Goal: Information Seeking & Learning: Find specific fact

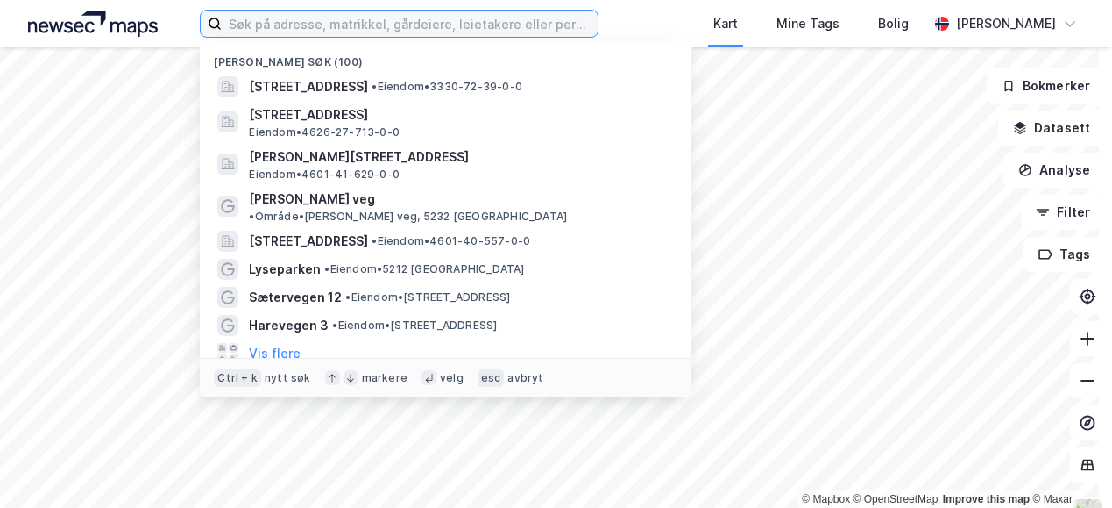
click at [271, 19] on input at bounding box center [410, 24] width 376 height 26
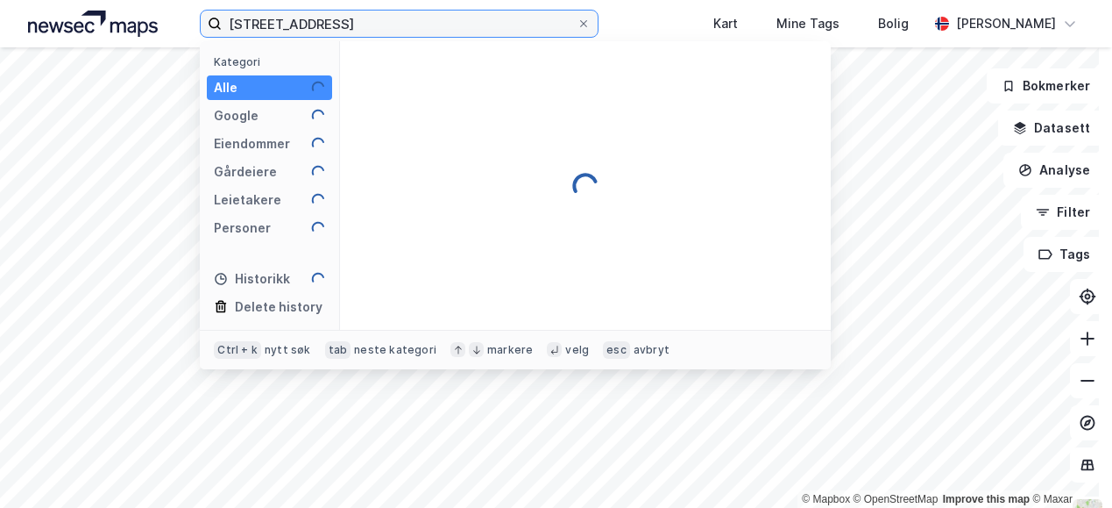
type input "[STREET_ADDRESS]"
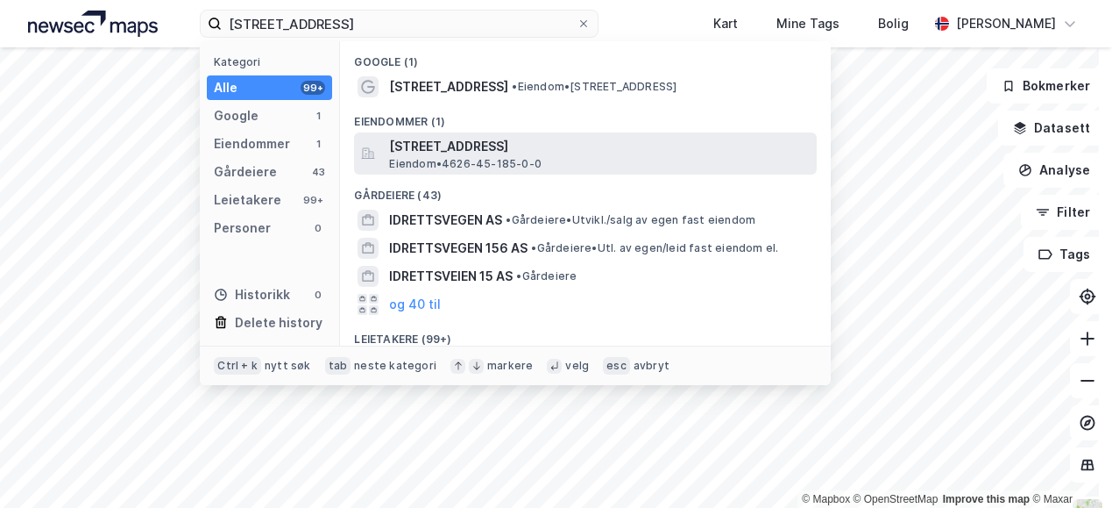
click at [408, 150] on span "[STREET_ADDRESS]" at bounding box center [599, 146] width 421 height 21
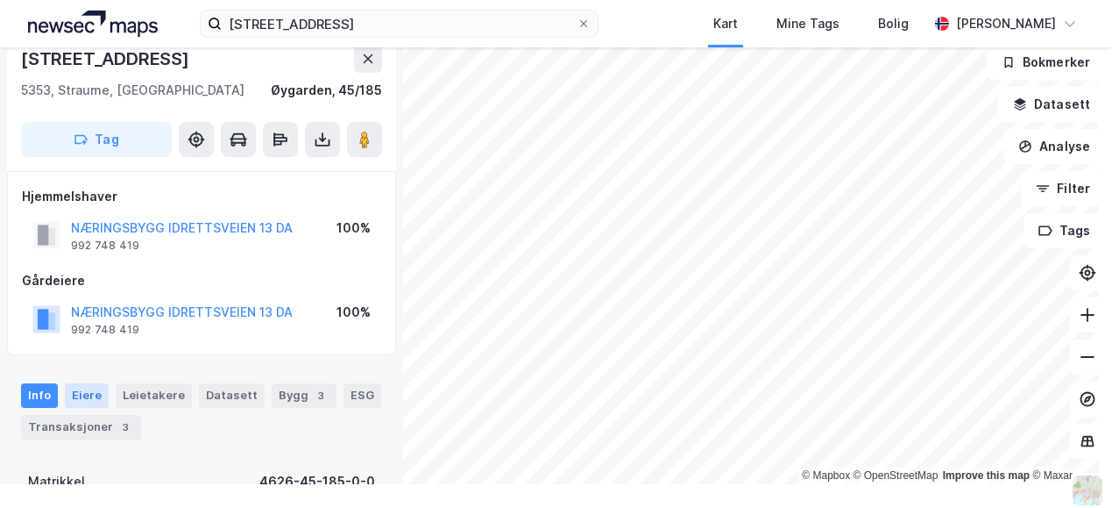
click at [73, 396] on div "Eiere" at bounding box center [87, 395] width 44 height 25
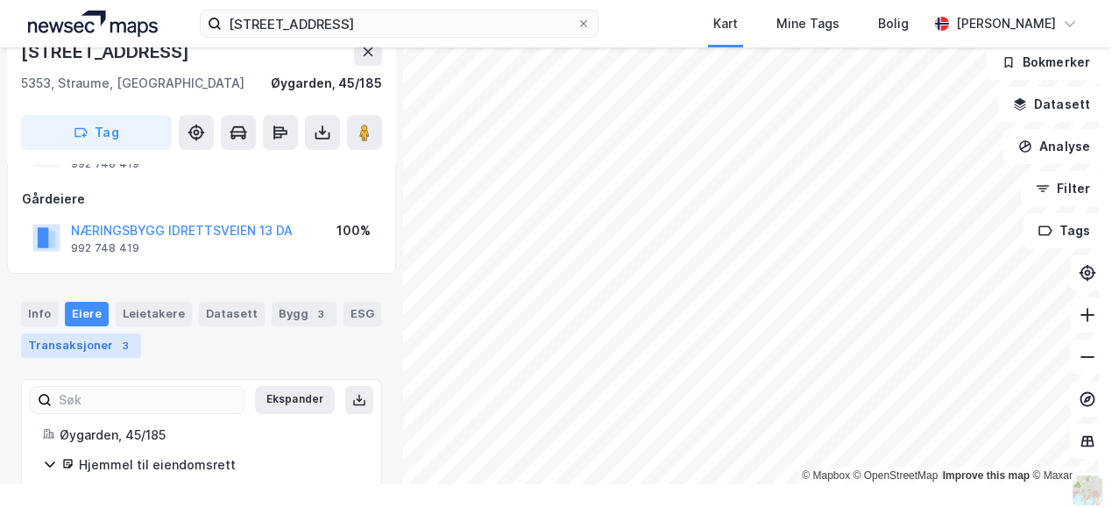
scroll to position [145, 0]
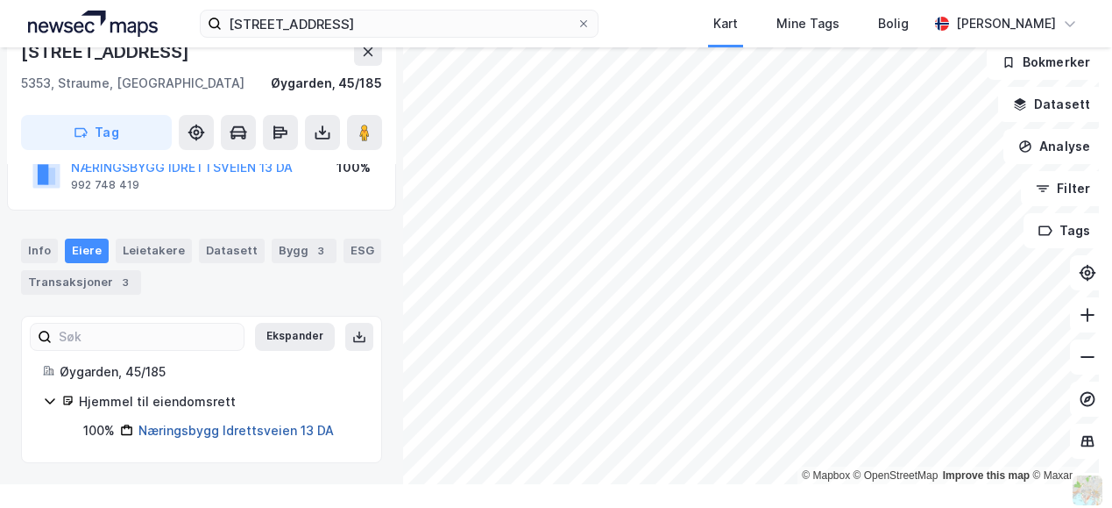
click at [234, 433] on link "Næringsbygg Idrettsveien 13 DA" at bounding box center [235, 430] width 195 height 15
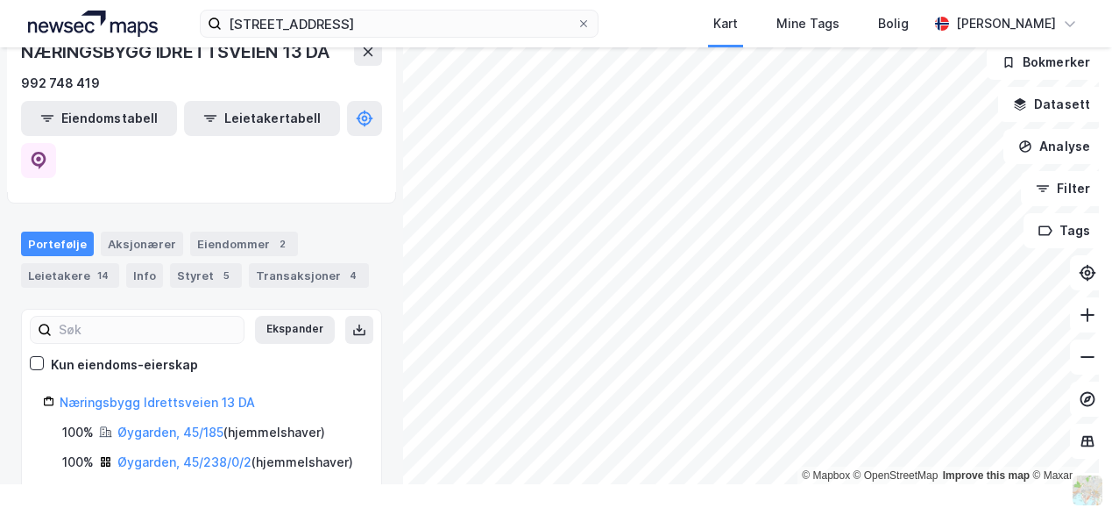
scroll to position [155, 0]
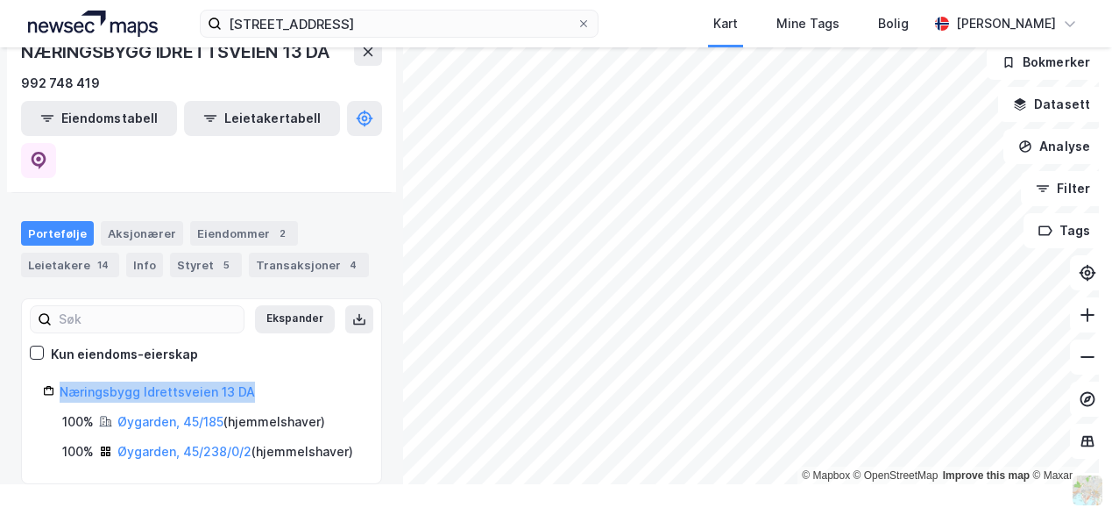
drag, startPoint x: 264, startPoint y: 352, endPoint x: 63, endPoint y: 339, distance: 201.2
click at [63, 381] on div "Næringsbygg Idrettsveien 13 DA" at bounding box center [210, 391] width 301 height 21
copy link "Næringsbygg Idrettsveien 13 DA"
click at [211, 221] on div "Eiendommer 2" at bounding box center [244, 233] width 108 height 25
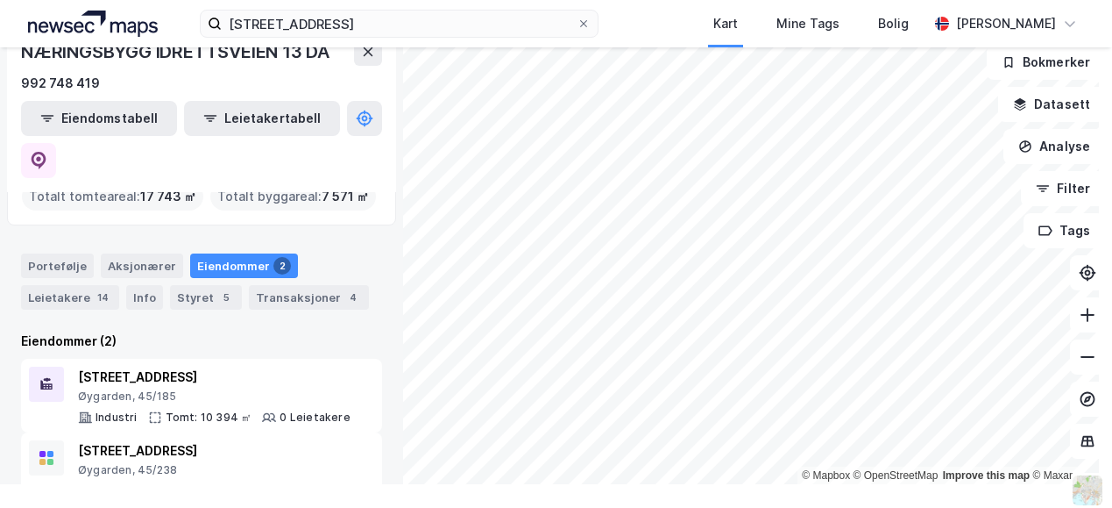
scroll to position [124, 0]
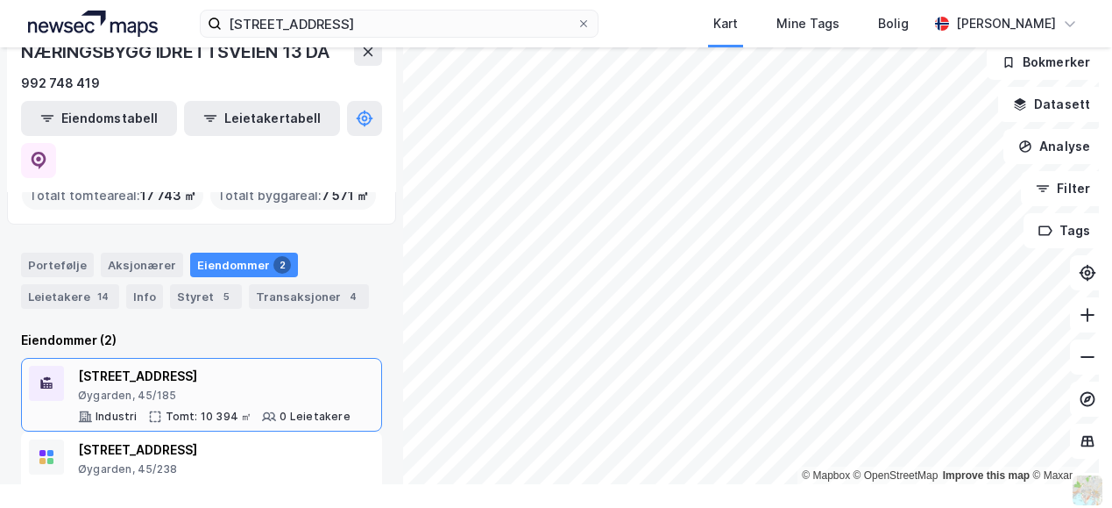
click at [216, 388] on div "Øygarden, 45/185" at bounding box center [214, 395] width 273 height 14
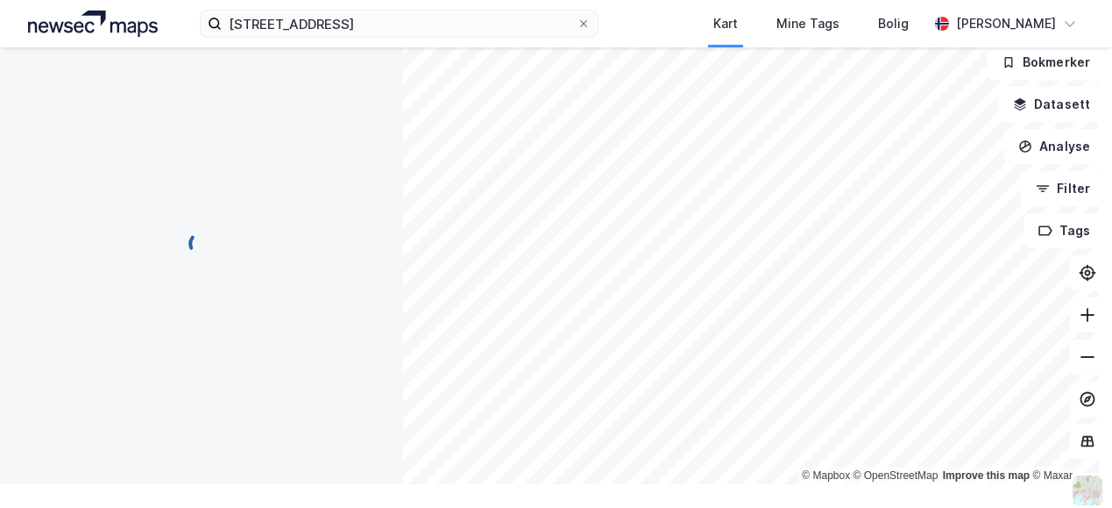
scroll to position [145, 0]
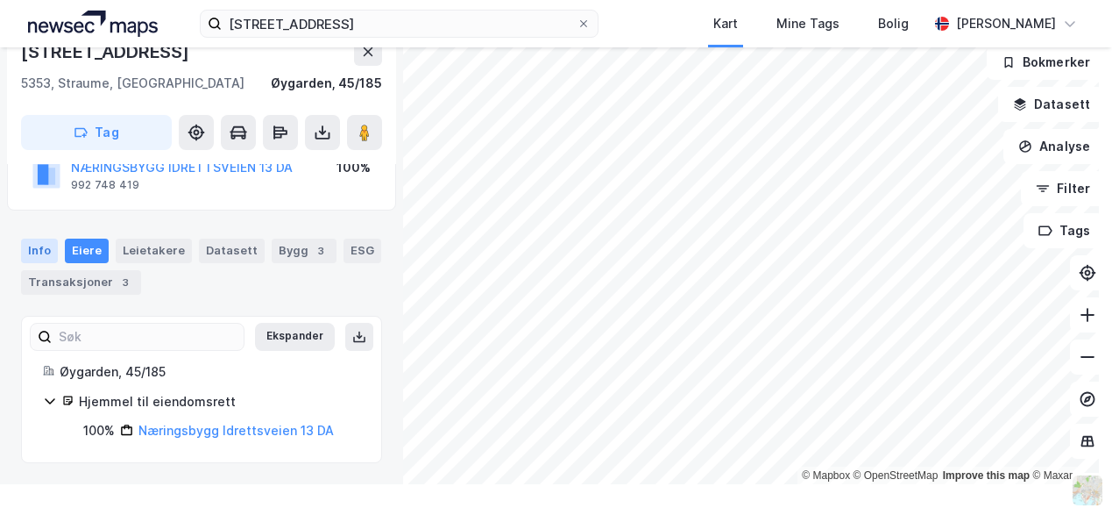
click at [45, 255] on div "Info" at bounding box center [39, 250] width 37 height 25
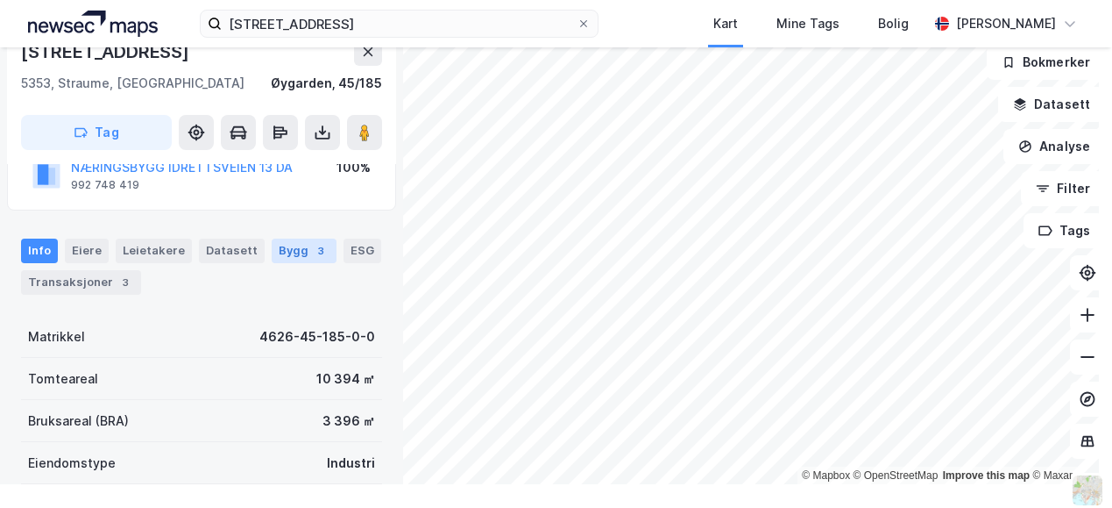
click at [295, 259] on div "Bygg 3" at bounding box center [304, 250] width 65 height 25
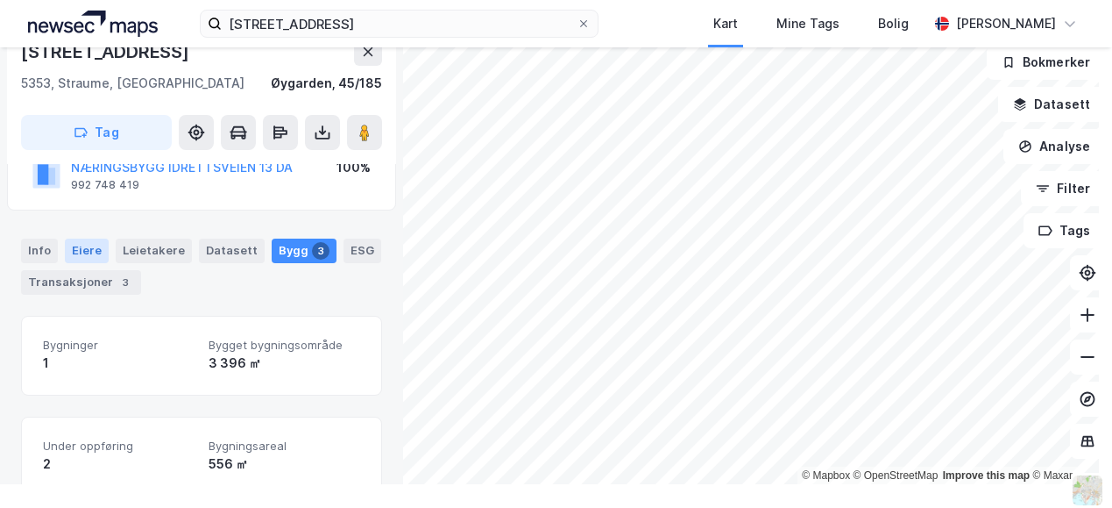
click at [83, 253] on div "Eiere" at bounding box center [87, 250] width 44 height 25
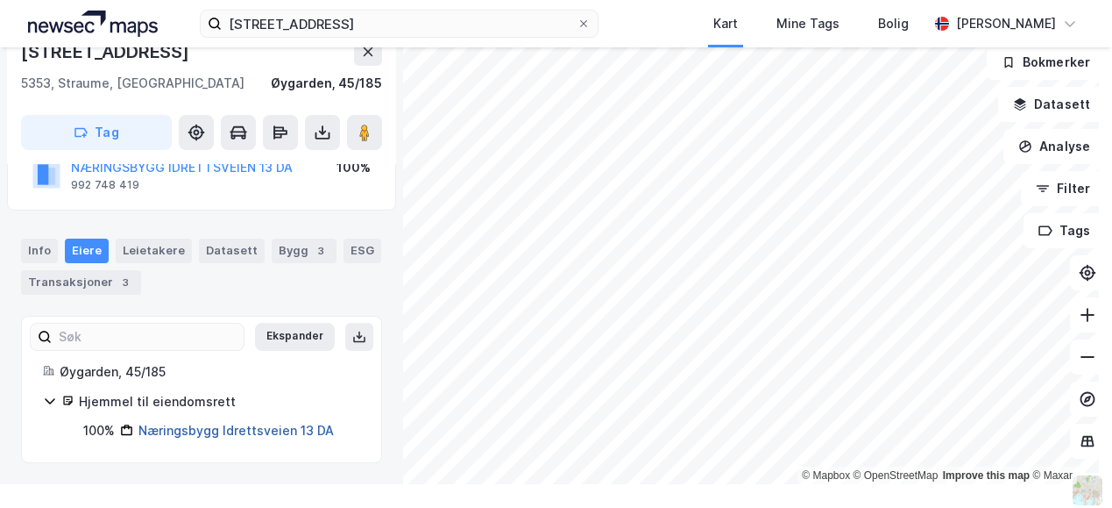
click at [175, 429] on link "Næringsbygg Idrettsveien 13 DA" at bounding box center [235, 430] width 195 height 15
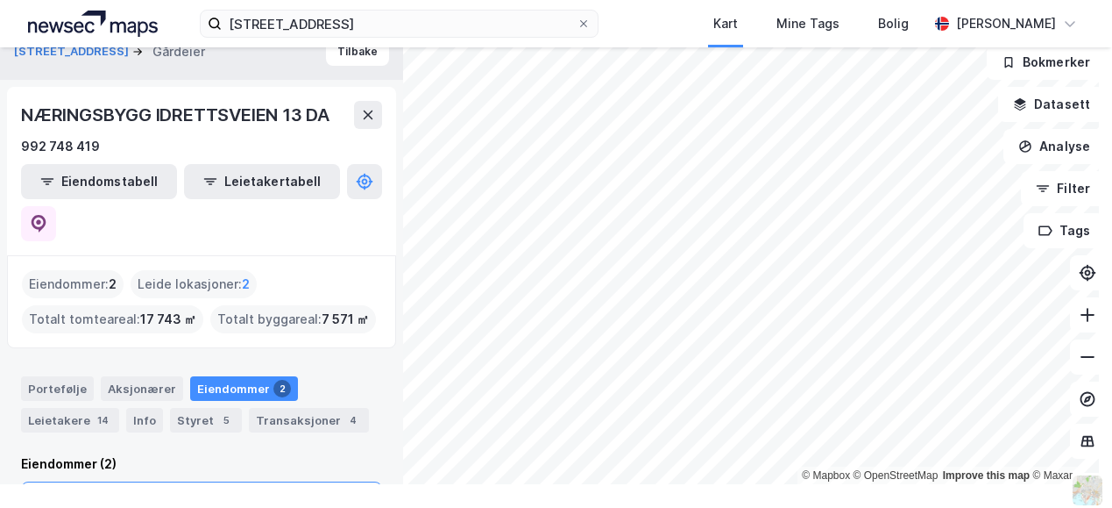
scroll to position [124, 0]
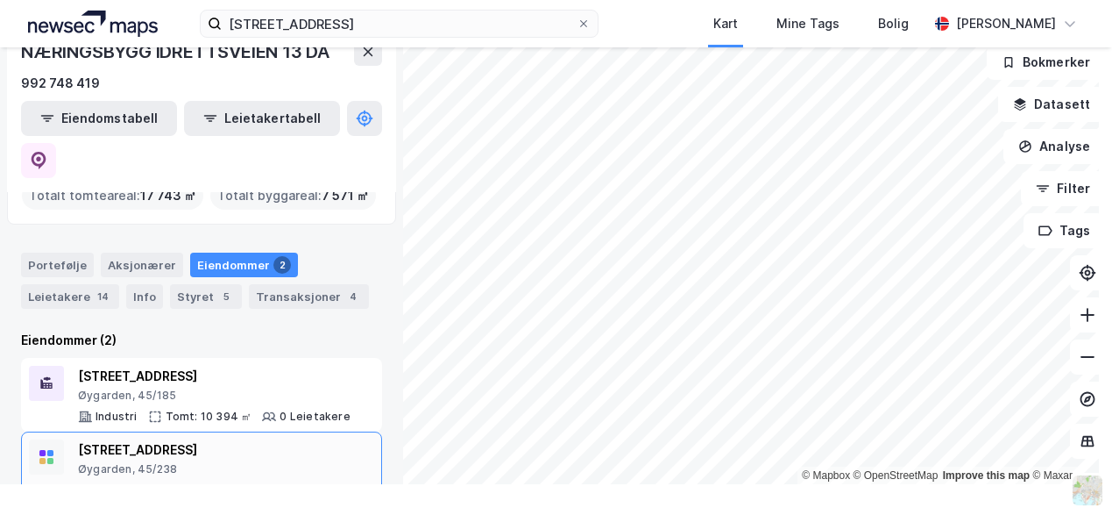
click at [131, 439] on div "Idrettsvegen 93 Øygarden, 45/238" at bounding box center [215, 457] width 274 height 37
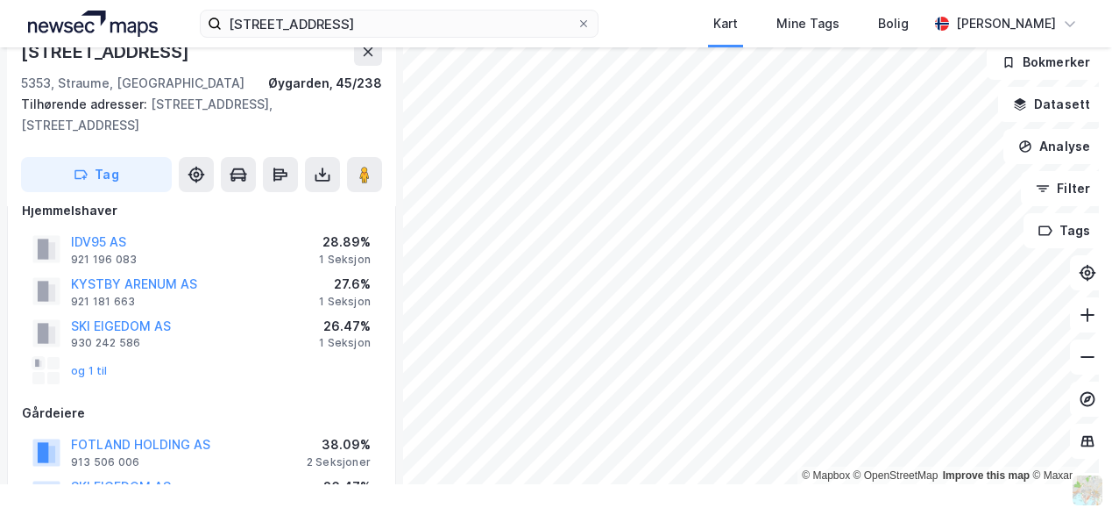
scroll to position [57, 0]
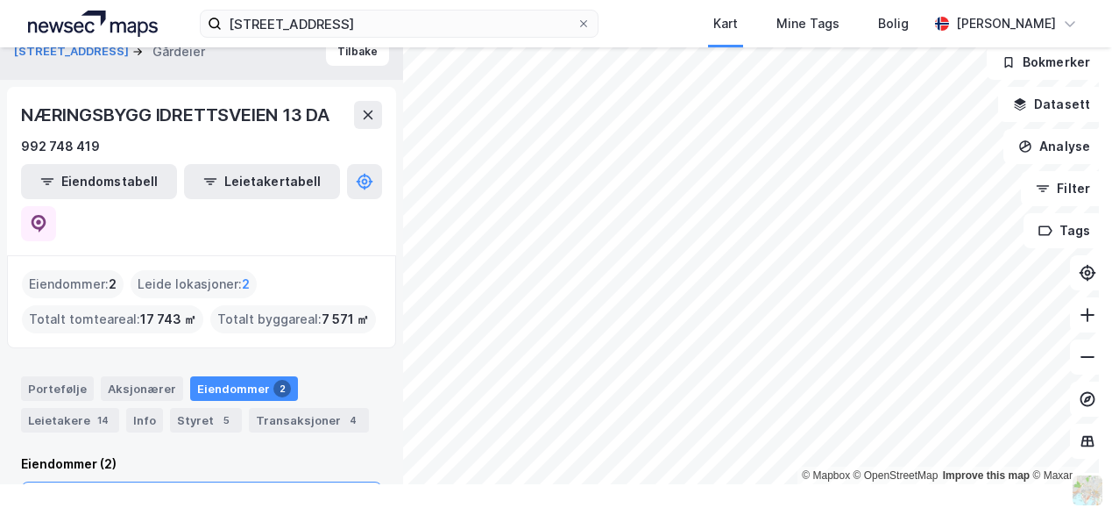
scroll to position [88, 0]
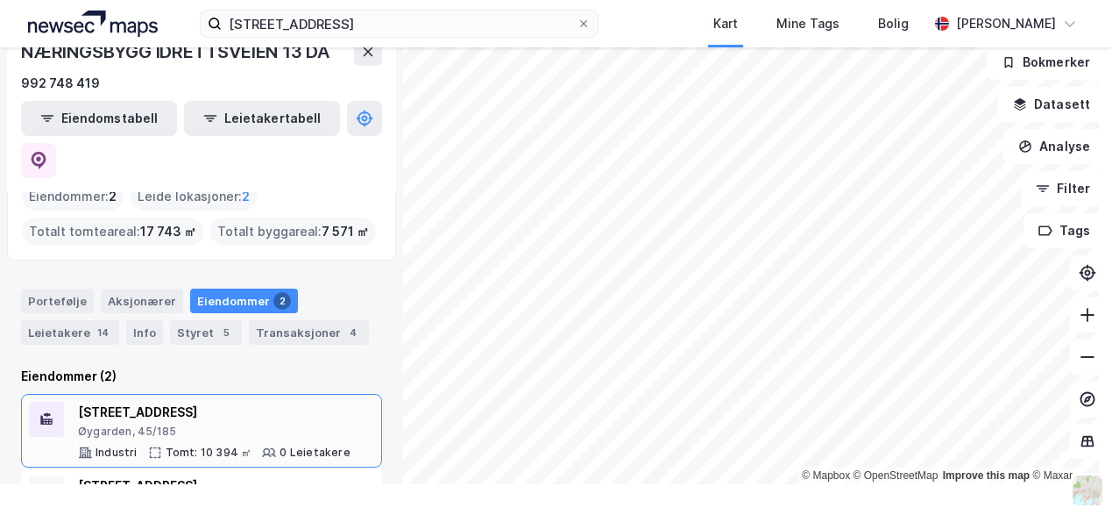
click at [163, 401] on div "Idrettsvegen 95 Øygarden, 45/185" at bounding box center [214, 419] width 273 height 37
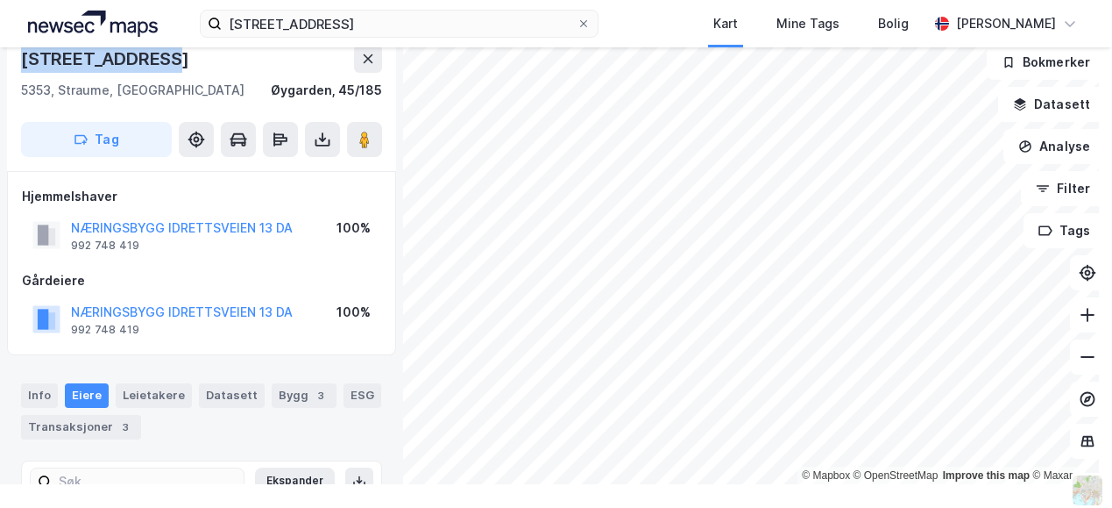
drag, startPoint x: 171, startPoint y: 61, endPoint x: 18, endPoint y: 61, distance: 152.5
click at [18, 61] on div "[STREET_ADDRESS]" at bounding box center [201, 101] width 389 height 140
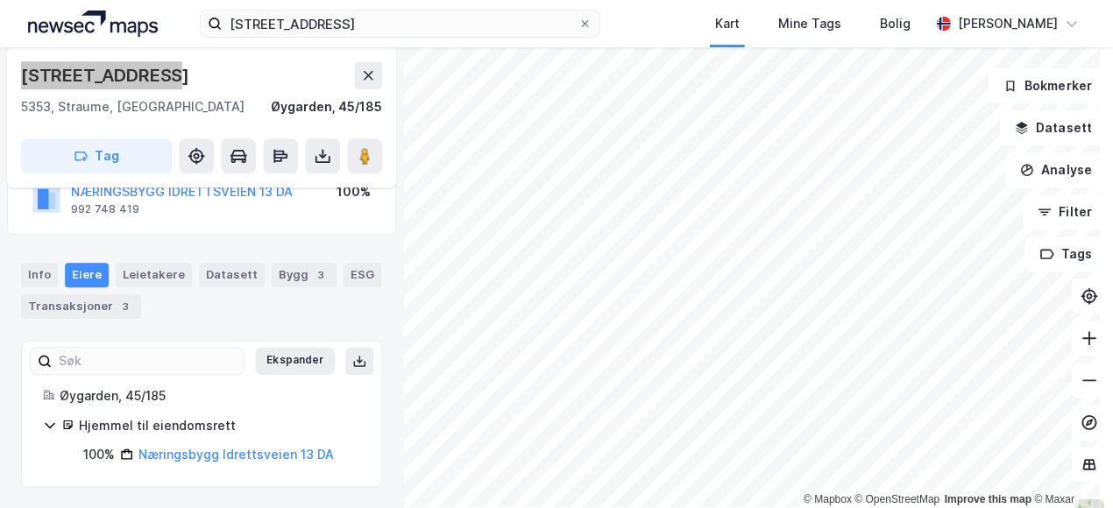
scroll to position [144, 0]
